Goal: Use online tool/utility

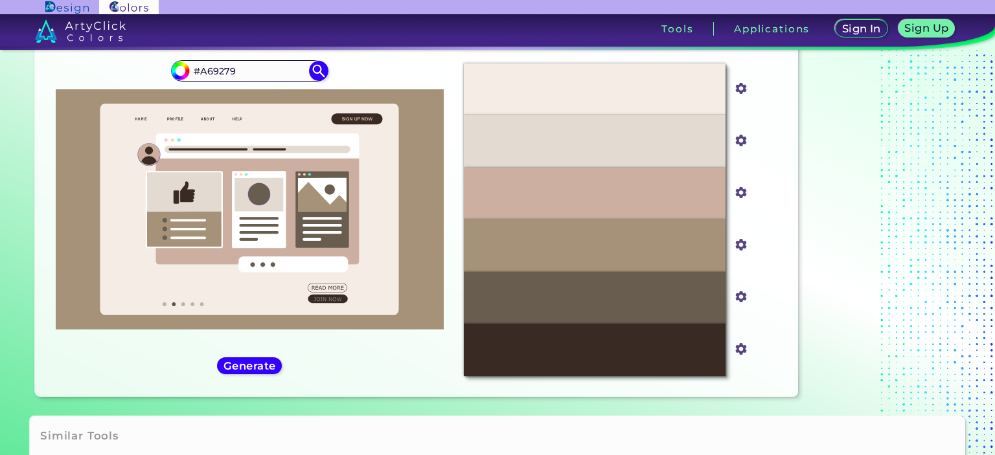
scroll to position [40, 0]
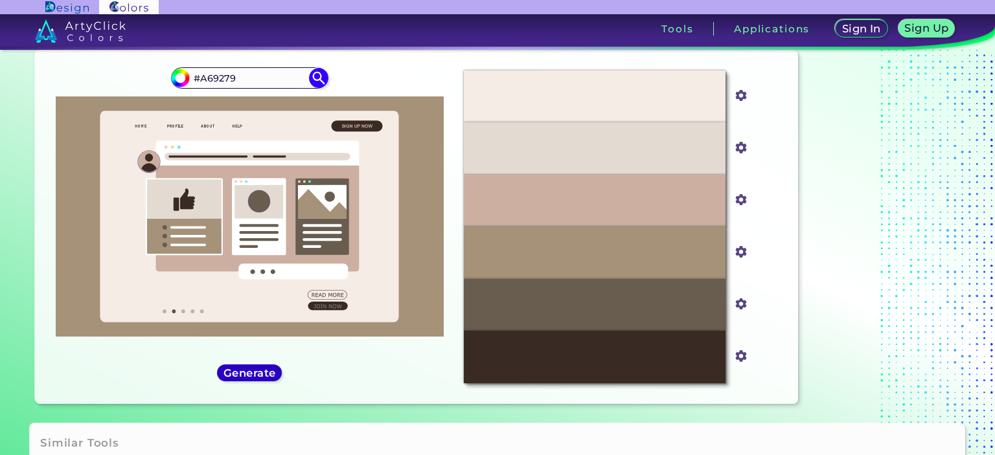
click at [251, 376] on h5 "Generate" at bounding box center [249, 373] width 47 height 10
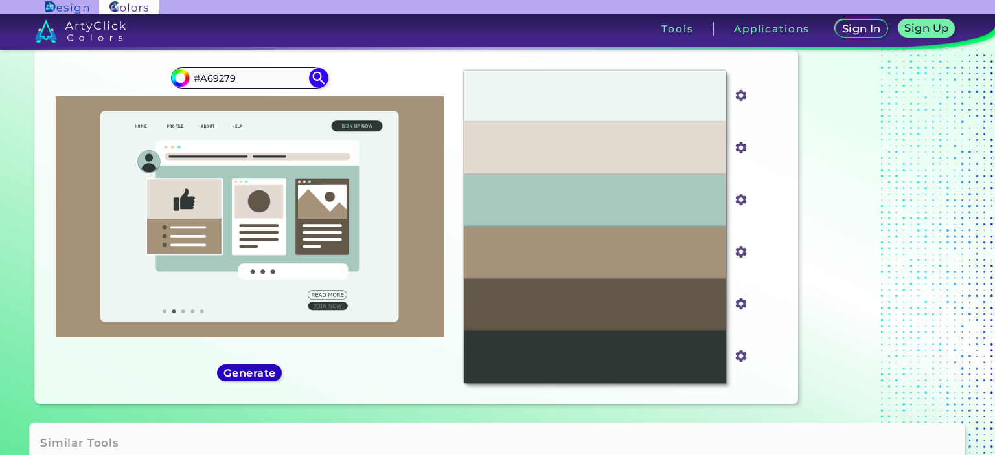
click at [251, 376] on h5 "Generate" at bounding box center [249, 373] width 47 height 10
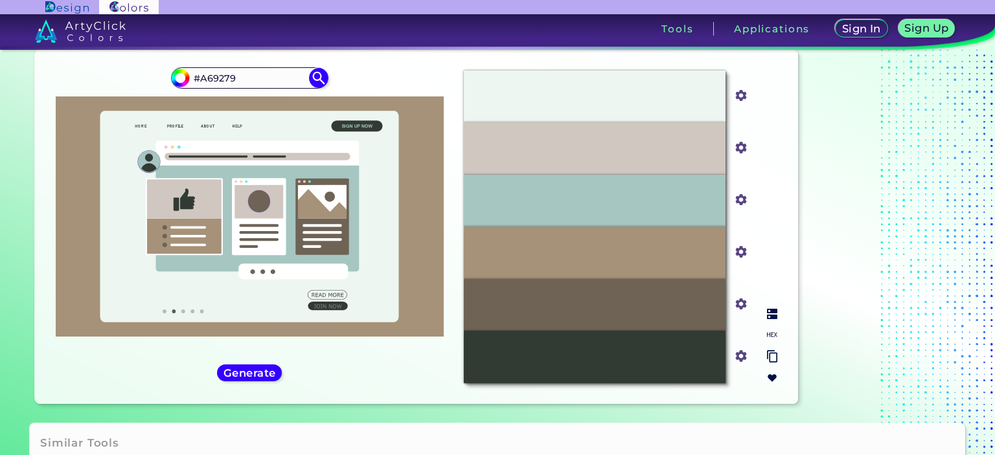
click at [741, 148] on input "#cfc7c0" at bounding box center [739, 147] width 16 height 16
click at [740, 150] on input "#cfc7c0" at bounding box center [739, 147] width 16 height 16
click at [737, 147] on input "#cfc7c0" at bounding box center [739, 147] width 16 height 16
type input "#a692c0"
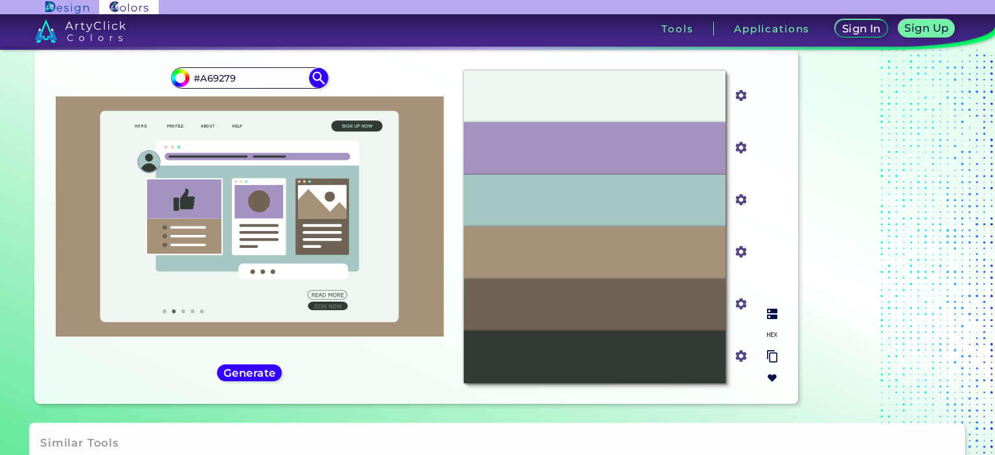
click at [736, 142] on input "#a692c0" at bounding box center [739, 147] width 16 height 16
type input "#a69279"
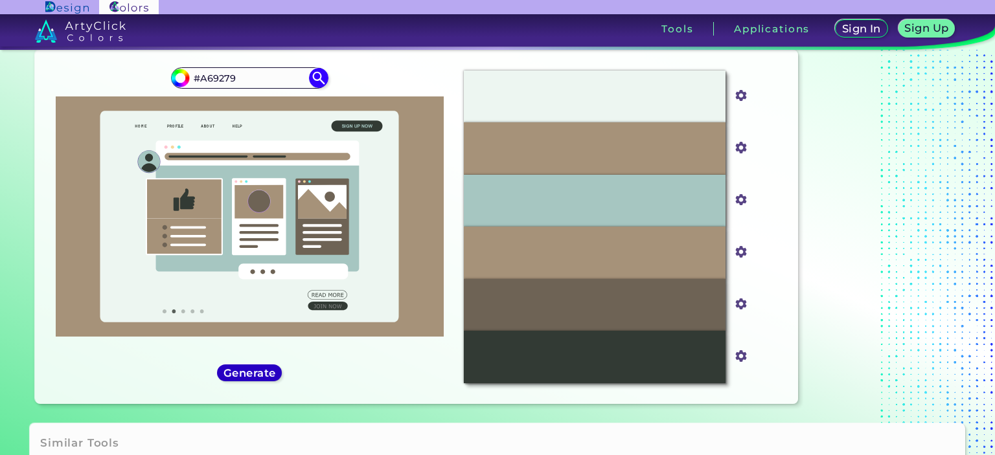
click at [254, 376] on h5 "Generate" at bounding box center [249, 373] width 47 height 10
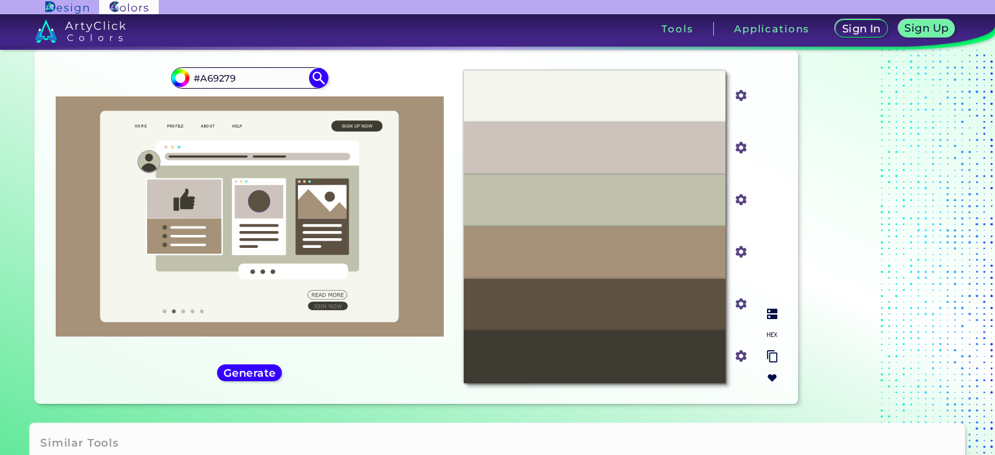
click at [741, 259] on img at bounding box center [741, 252] width 17 height 17
click at [742, 255] on input "#a69279" at bounding box center [739, 251] width 16 height 16
click at [744, 150] on input "#ccc4bc" at bounding box center [739, 147] width 16 height 16
click at [662, 151] on div "#CCC4BC" at bounding box center [595, 148] width 262 height 52
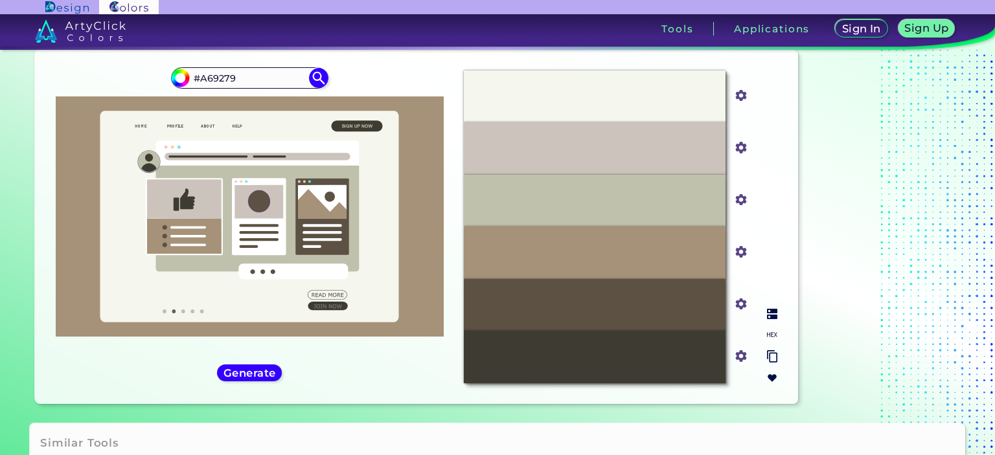
click at [739, 146] on input "#ccc4bc" at bounding box center [739, 147] width 16 height 16
click at [741, 152] on input "#ccc4bc" at bounding box center [739, 147] width 16 height 16
